Goal: Task Accomplishment & Management: Manage account settings

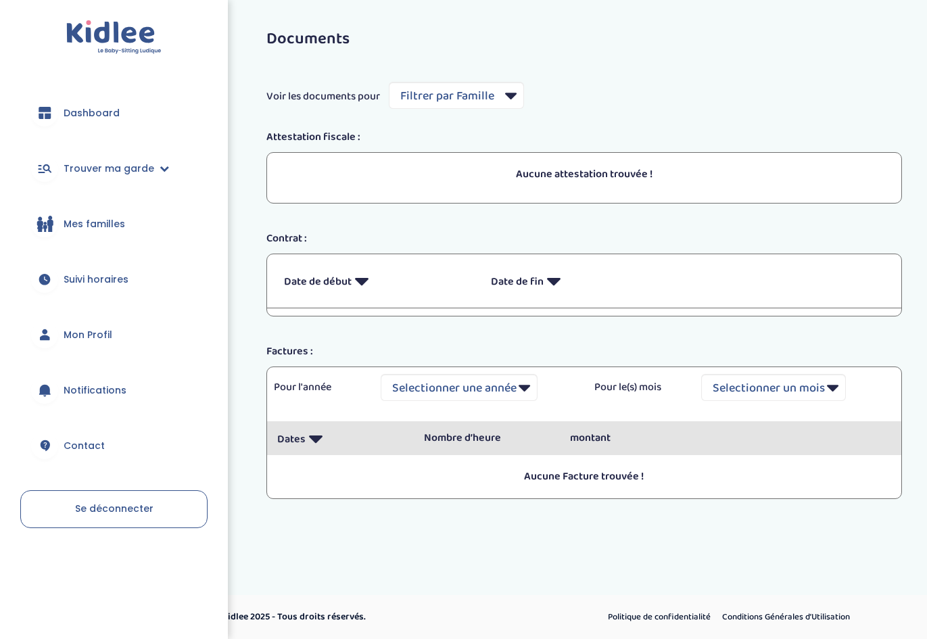
click at [67, 120] on span "Dashboard" at bounding box center [92, 113] width 56 height 14
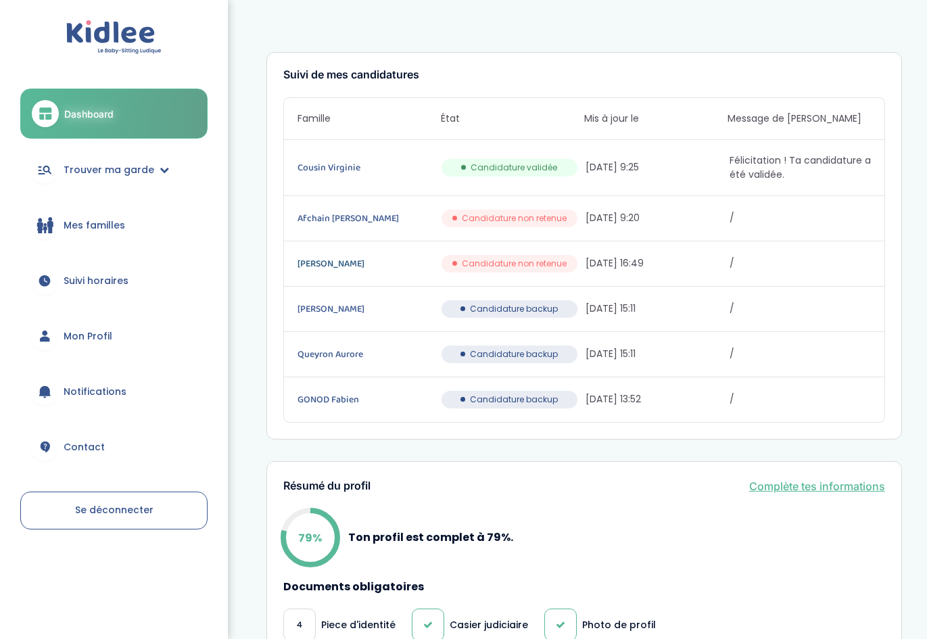
click at [317, 260] on link "Balino Erika" at bounding box center [368, 263] width 141 height 15
click at [329, 167] on link "Cousin Virginie" at bounding box center [368, 167] width 141 height 15
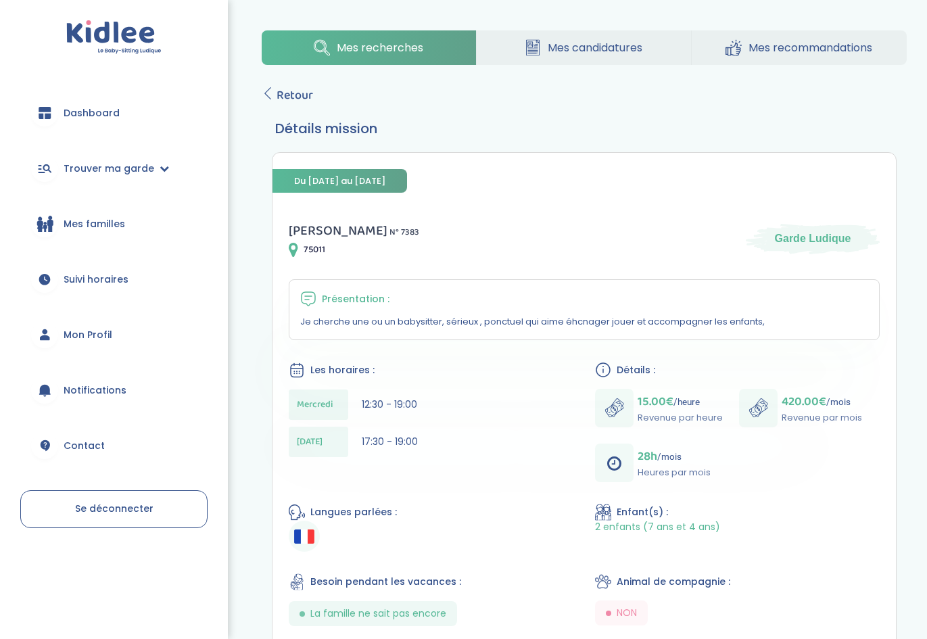
click at [109, 277] on span "Suivi horaires" at bounding box center [96, 280] width 65 height 14
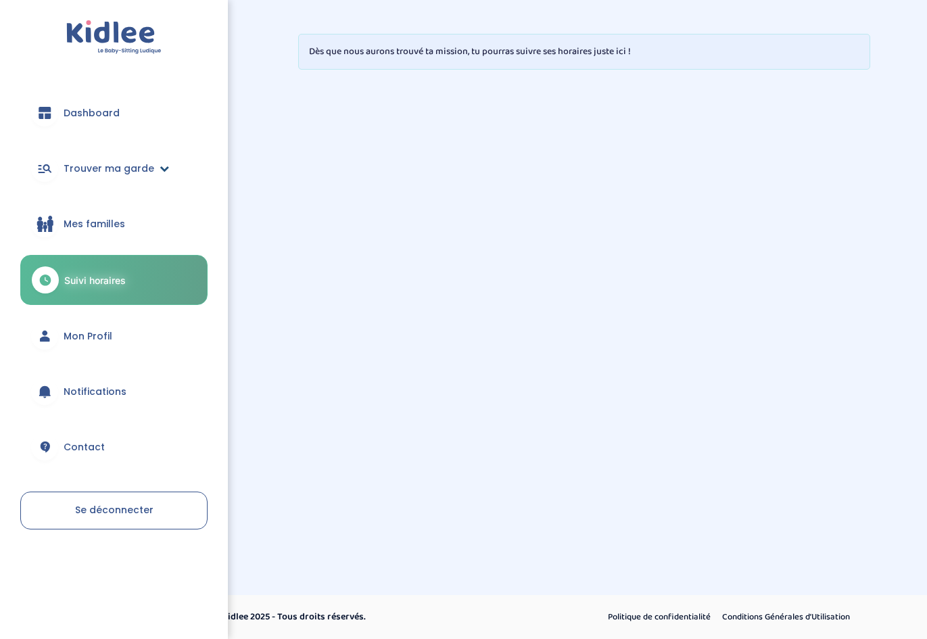
click at [124, 168] on span "Trouver ma garde" at bounding box center [109, 169] width 91 height 14
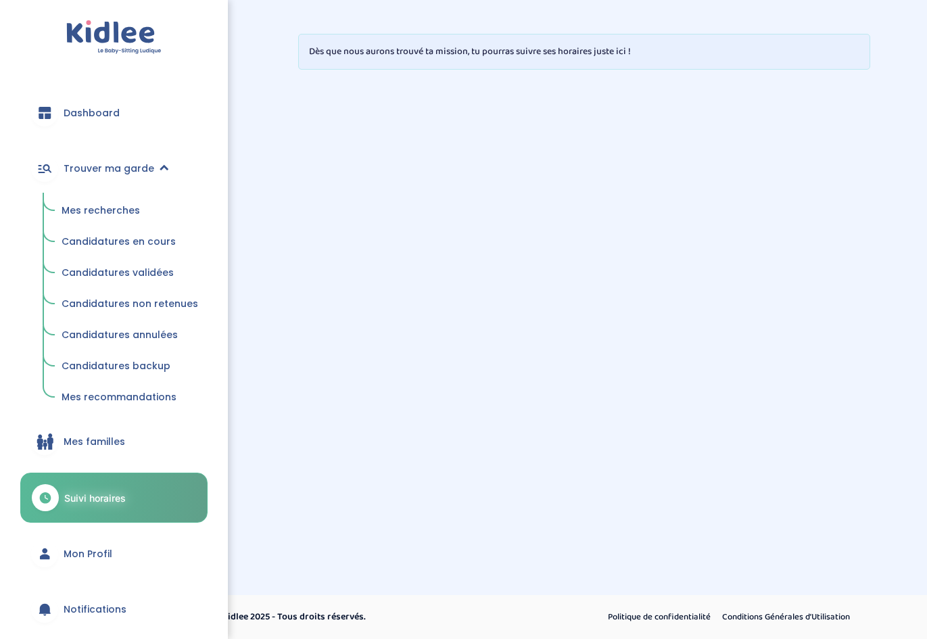
click at [110, 244] on span "Candidatures en cours" at bounding box center [119, 242] width 114 height 14
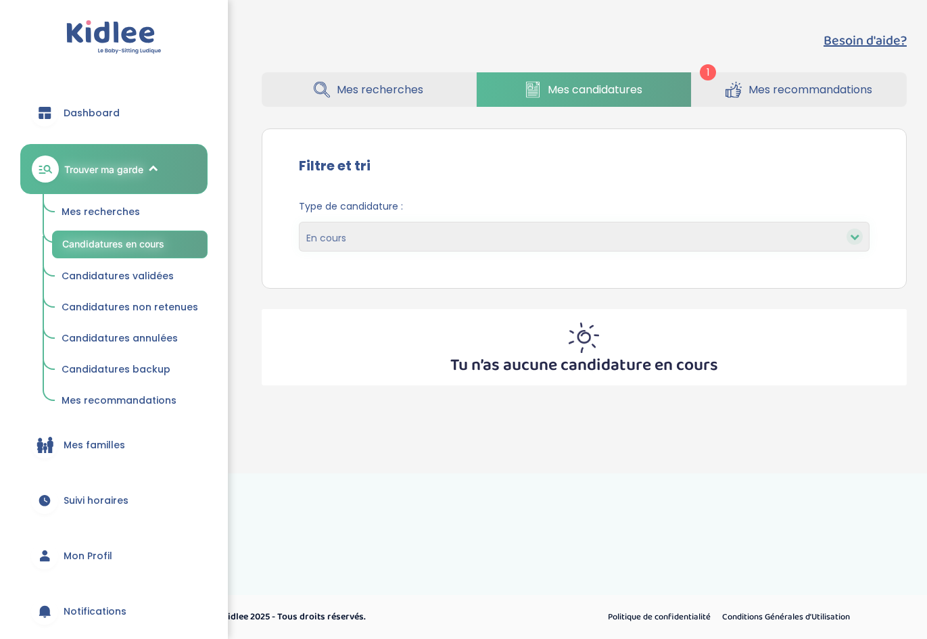
click at [726, 95] on icon at bounding box center [734, 89] width 16 height 17
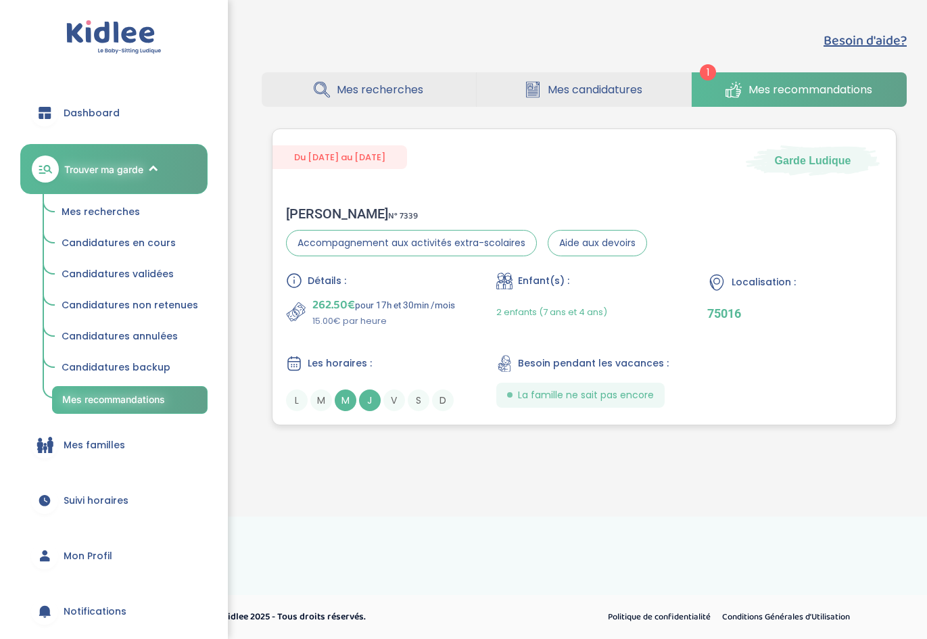
click at [329, 223] on div "[PERSON_NAME] N° 7339 Accompagnement aux activités extra-scolaires Aide aux dev…" at bounding box center [466, 231] width 361 height 51
click at [602, 89] on span "Mes candidatures" at bounding box center [595, 89] width 95 height 17
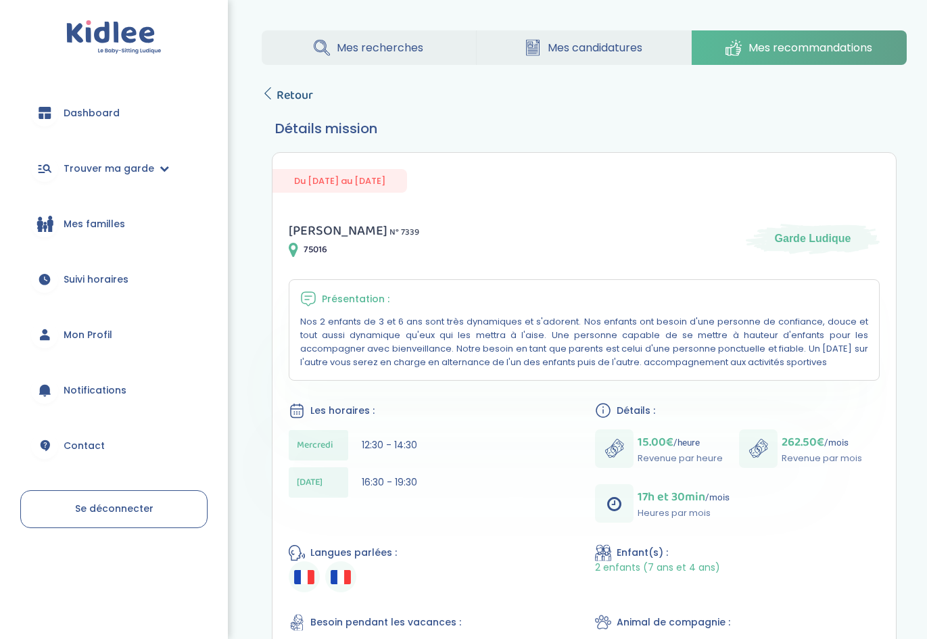
click at [267, 96] on icon at bounding box center [268, 93] width 12 height 12
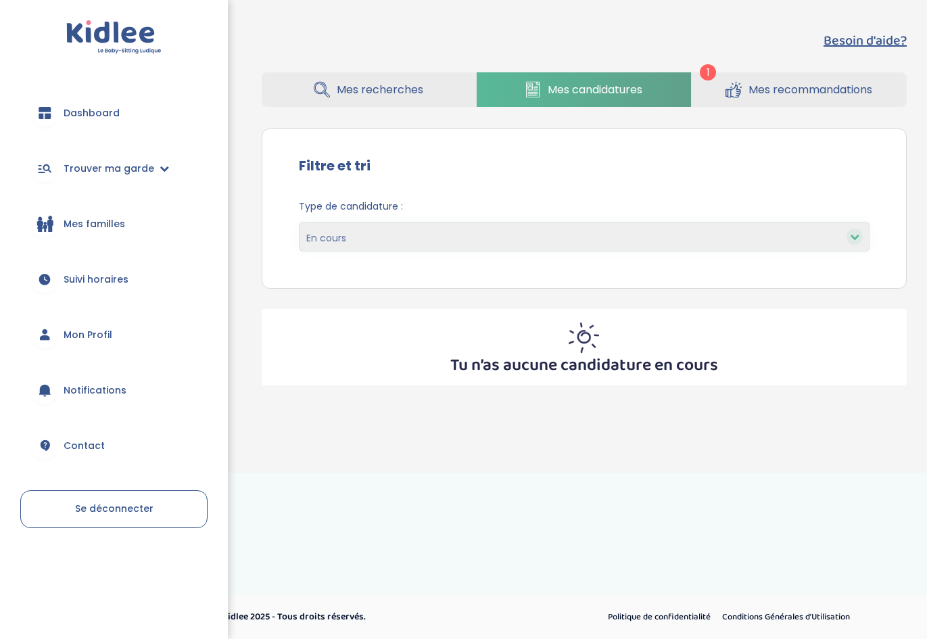
click at [344, 83] on span "Mes recherches" at bounding box center [380, 89] width 87 height 17
click at [96, 108] on span "Dashboard" at bounding box center [92, 113] width 56 height 14
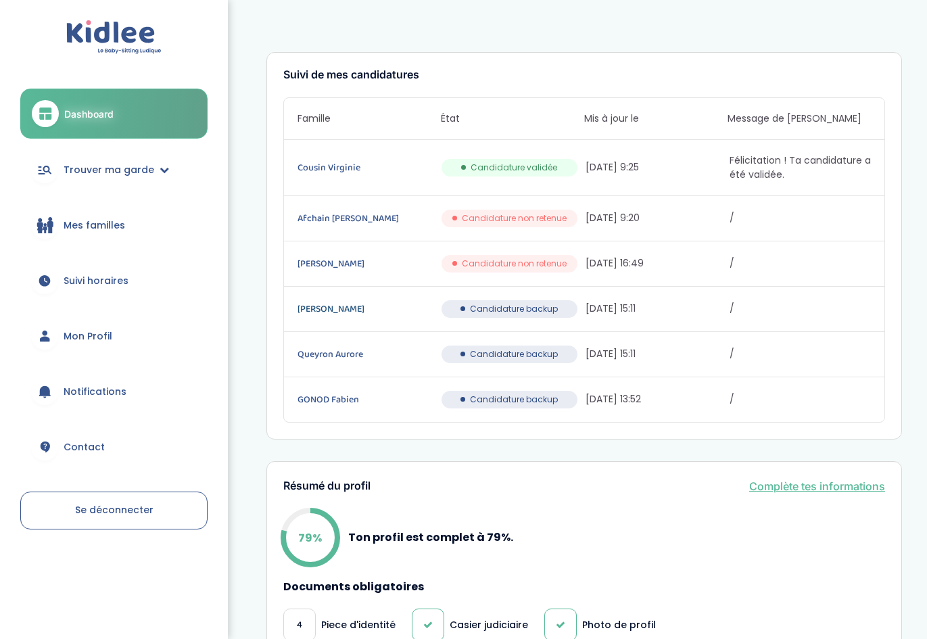
click at [312, 310] on link "[PERSON_NAME]" at bounding box center [368, 309] width 141 height 15
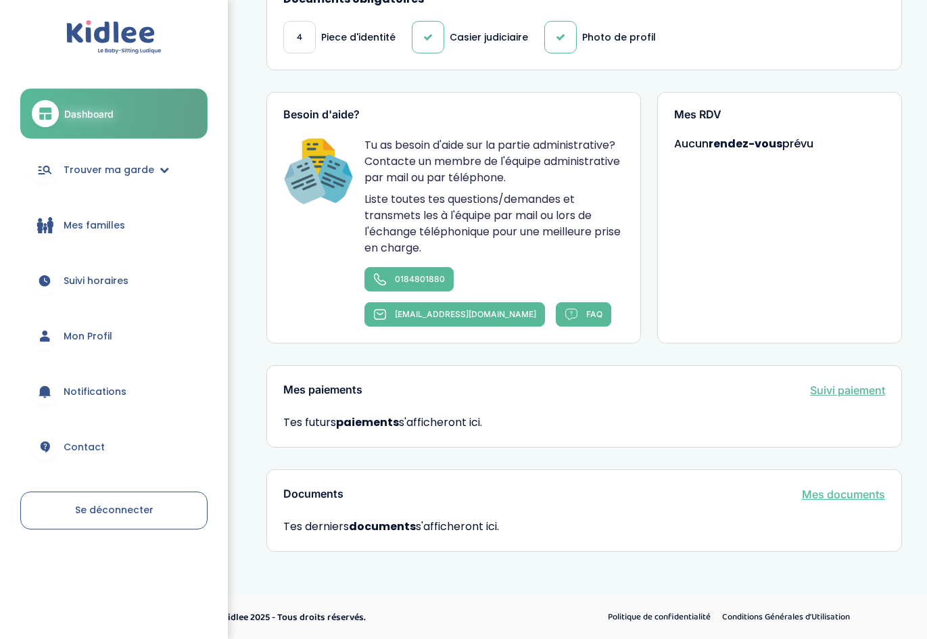
scroll to position [587, 0]
click at [850, 495] on link "Mes documents" at bounding box center [843, 495] width 83 height 16
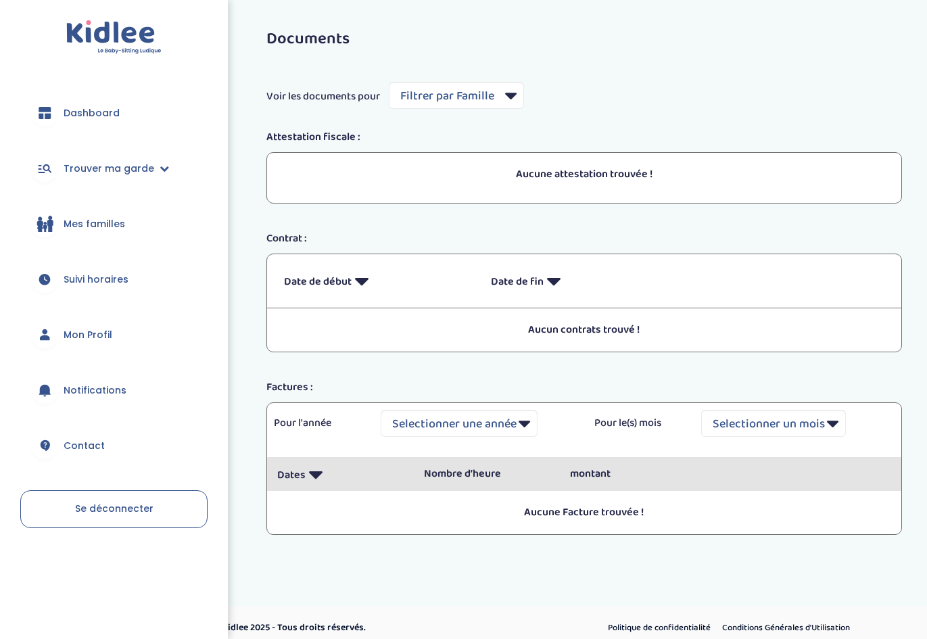
click at [63, 388] on link "Notifications" at bounding box center [113, 390] width 187 height 49
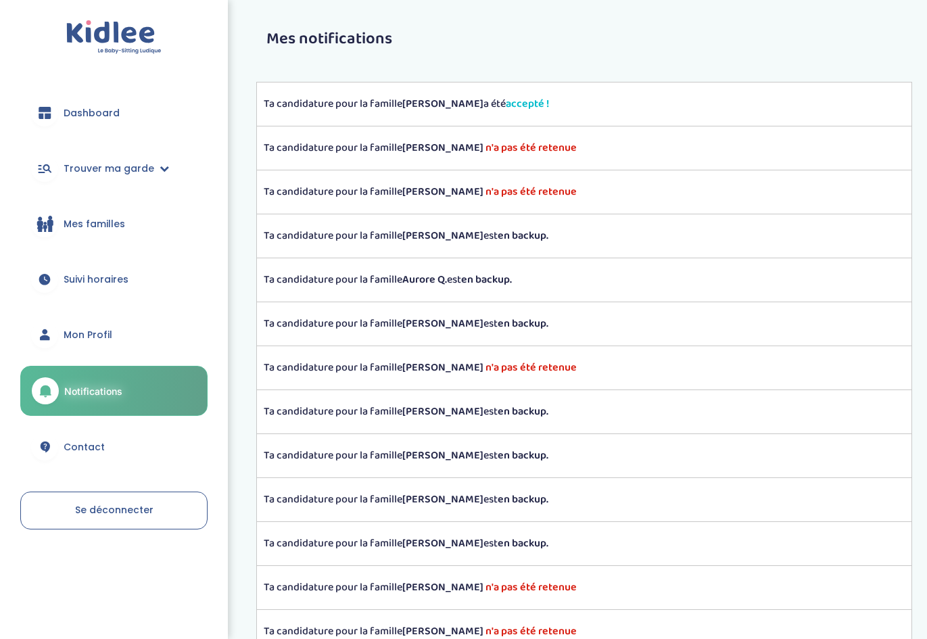
click at [95, 329] on span "Mon Profil" at bounding box center [88, 335] width 49 height 14
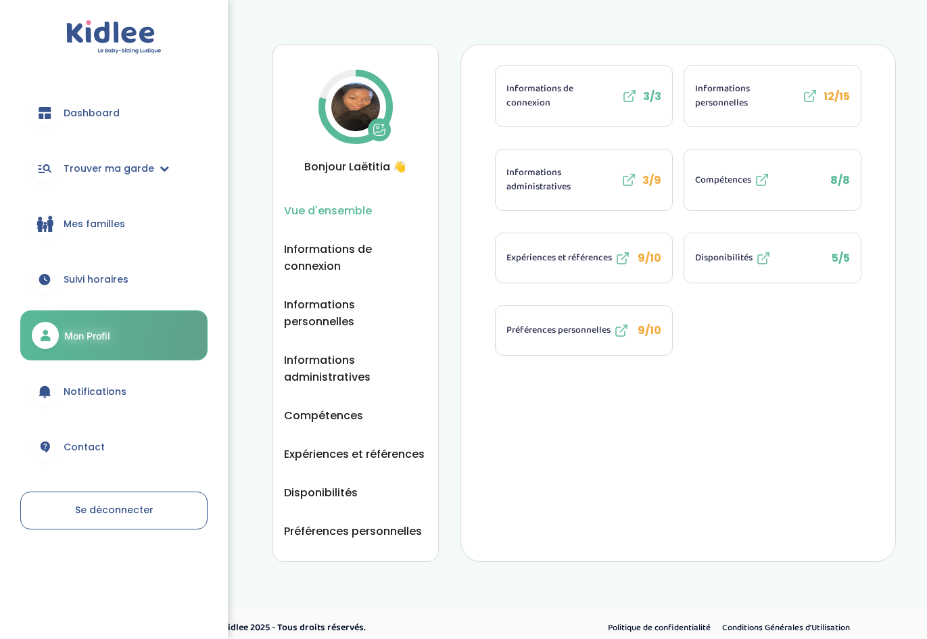
click at [110, 215] on link "Mes familles" at bounding box center [113, 224] width 187 height 49
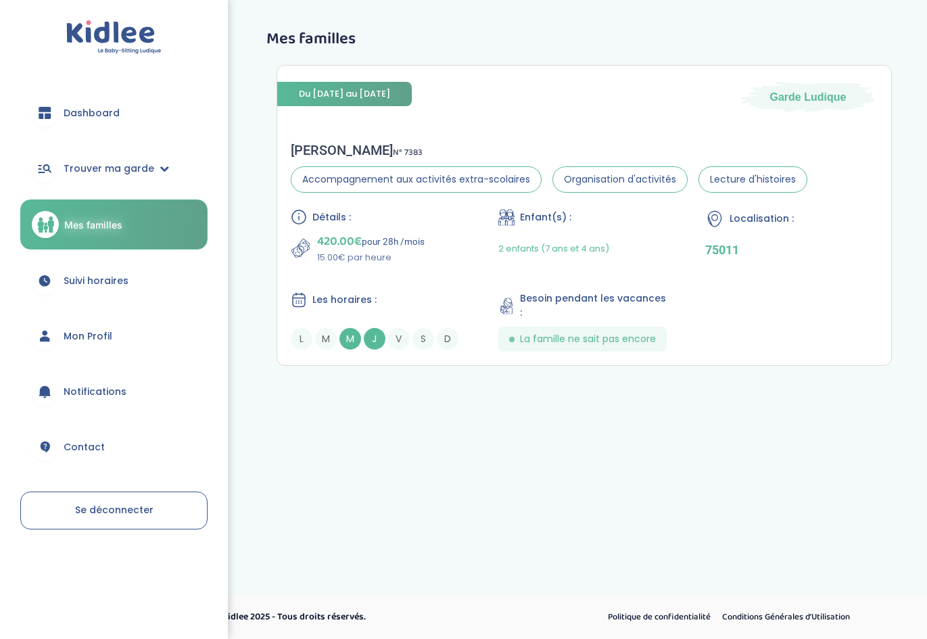
click at [103, 109] on span "Dashboard" at bounding box center [92, 113] width 56 height 14
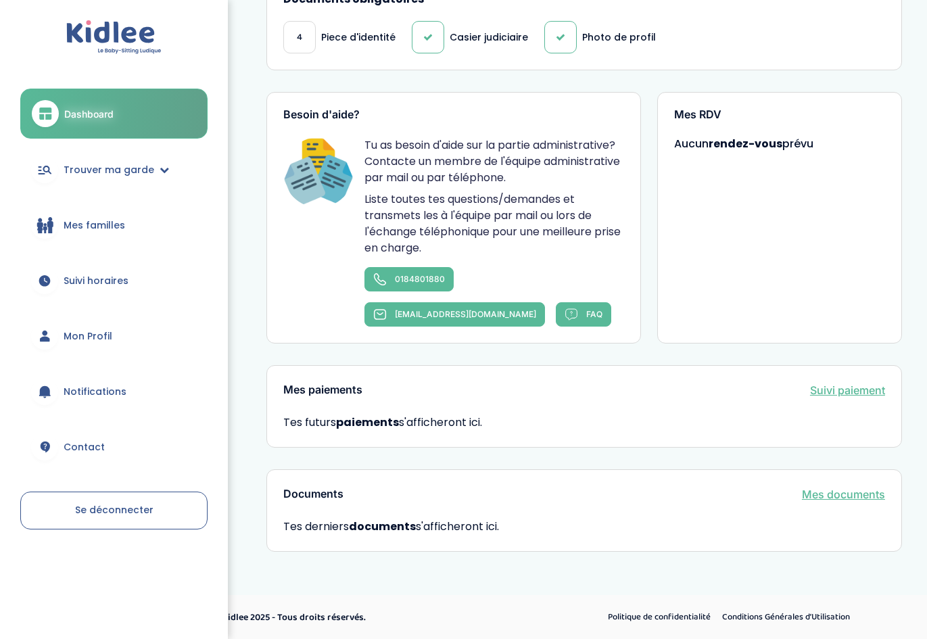
scroll to position [587, 0]
click at [48, 329] on icon at bounding box center [45, 336] width 14 height 14
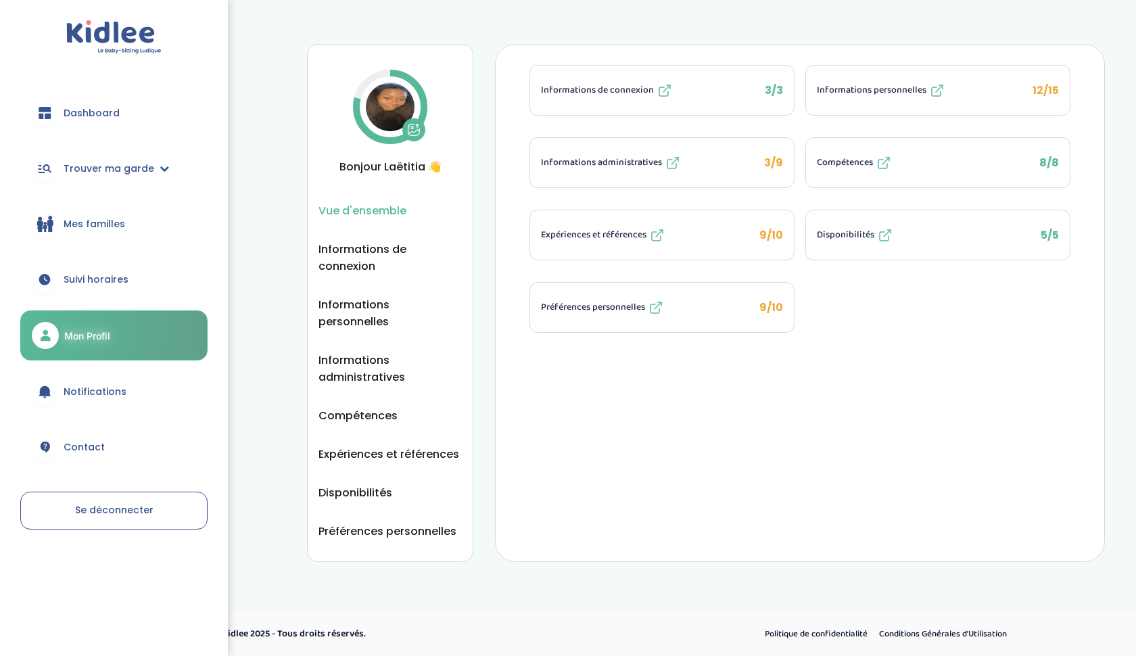
click at [115, 345] on link "Mon Profil" at bounding box center [113, 335] width 187 height 50
click at [1057, 92] on span "12/15" at bounding box center [1046, 91] width 26 height 16
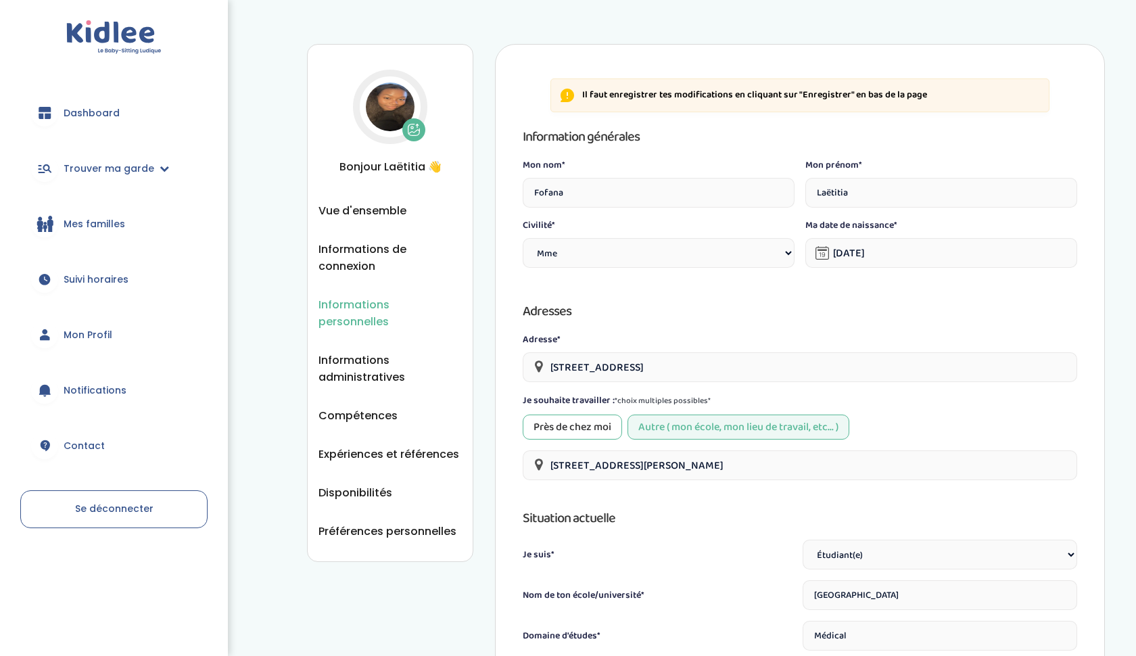
select select "1"
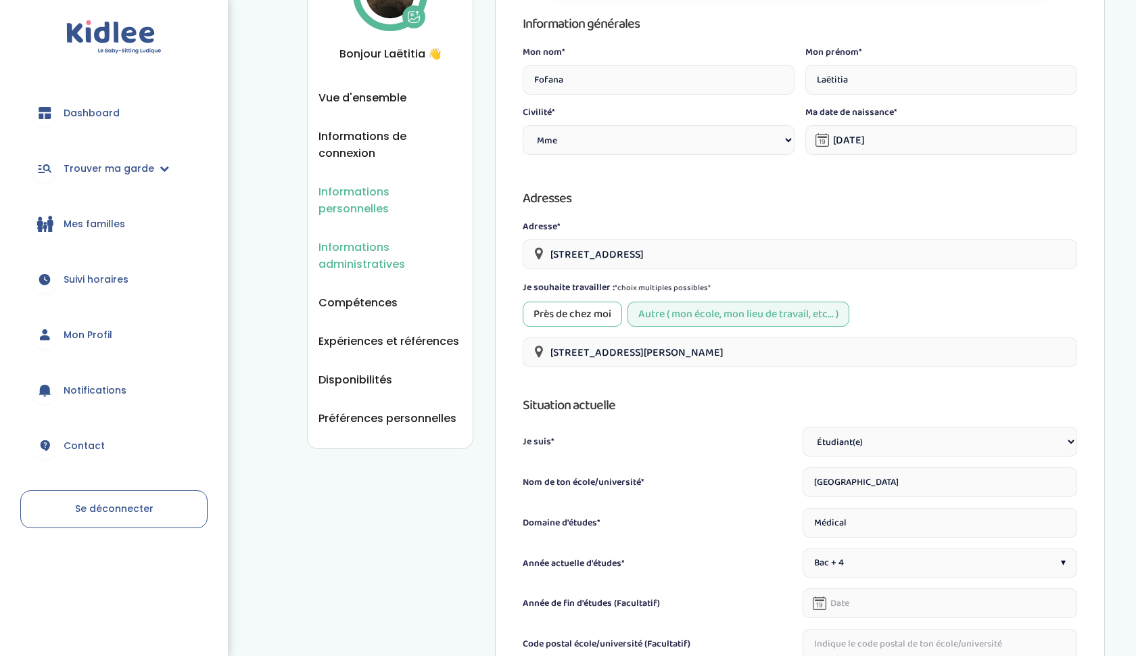
scroll to position [118, 0]
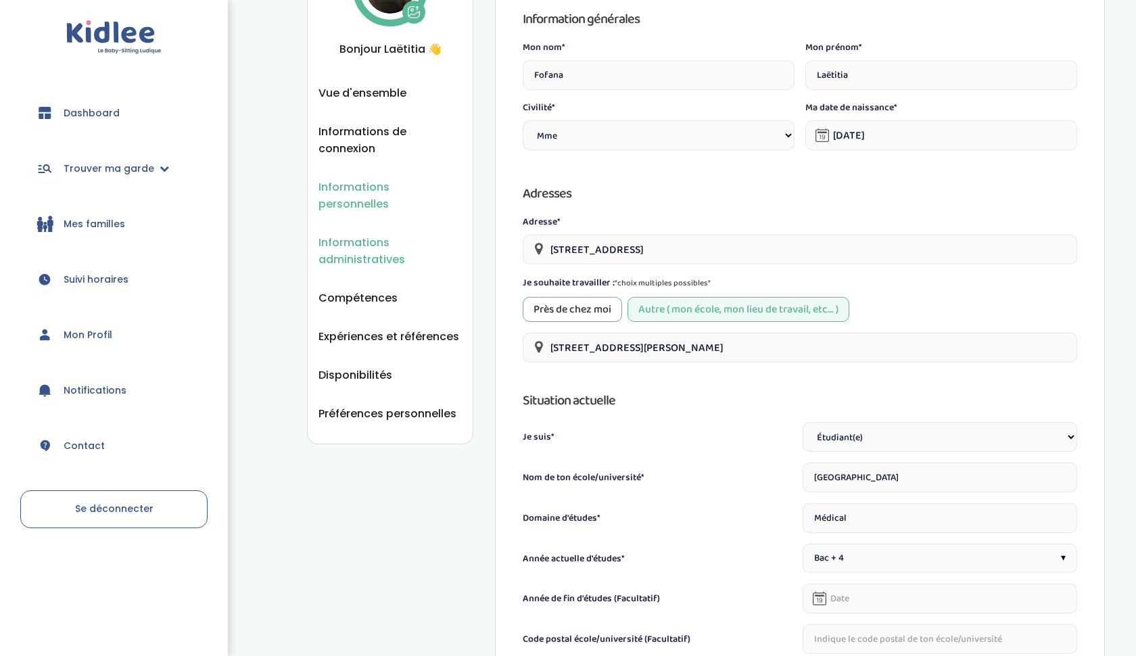
click at [339, 234] on span "Informations administratives" at bounding box center [390, 251] width 143 height 34
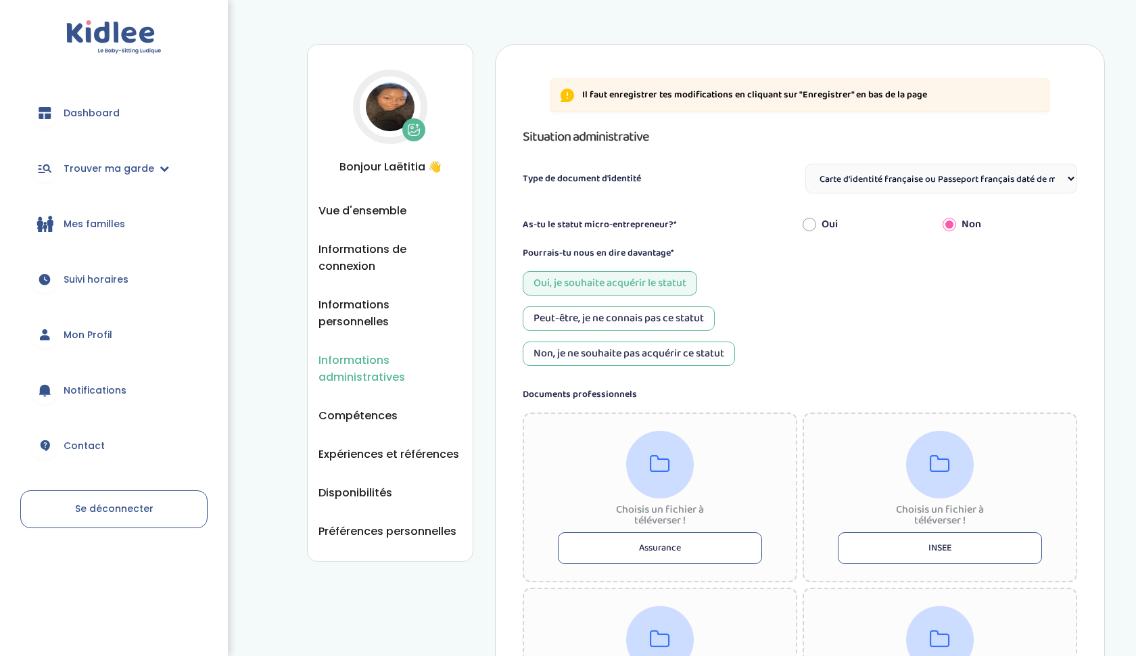
select select "Carte d'identité française ou Passeport français daté de moins de 5 ans"
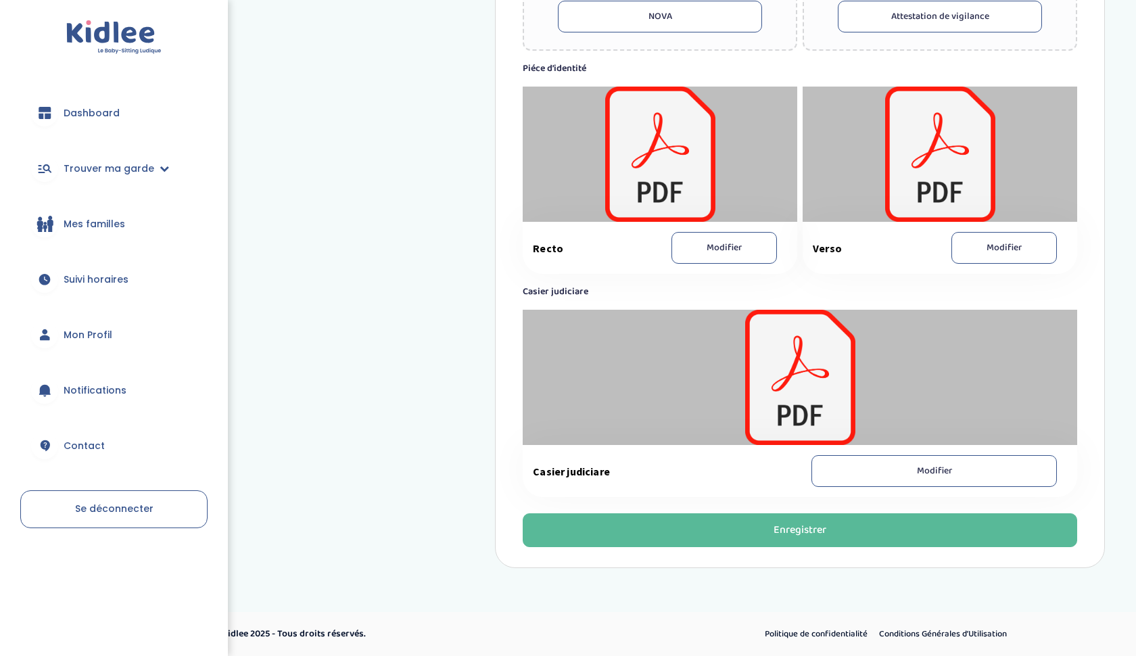
scroll to position [707, 0]
click at [54, 321] on link "Mon Profil" at bounding box center [113, 334] width 187 height 49
